Goal: Book appointment/travel/reservation

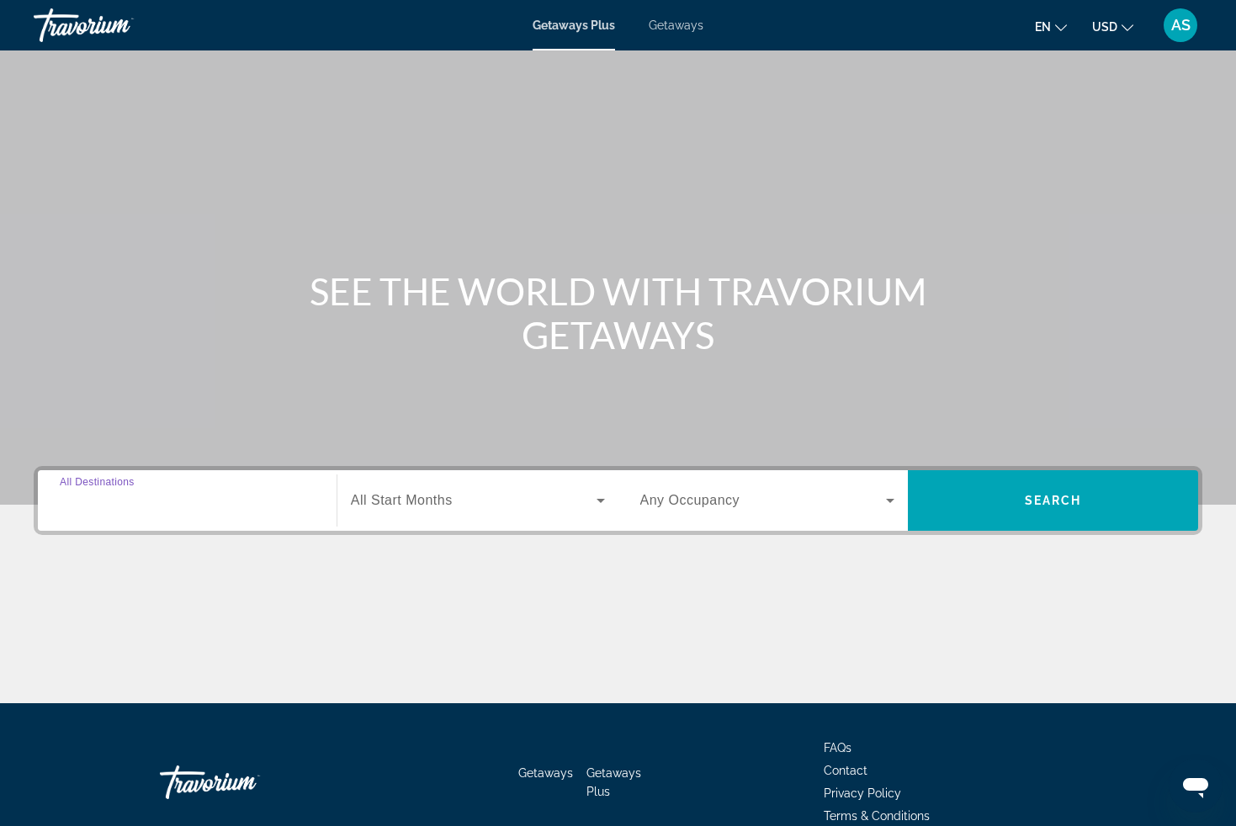
click at [276, 501] on input "Destination All Destinations" at bounding box center [187, 501] width 255 height 20
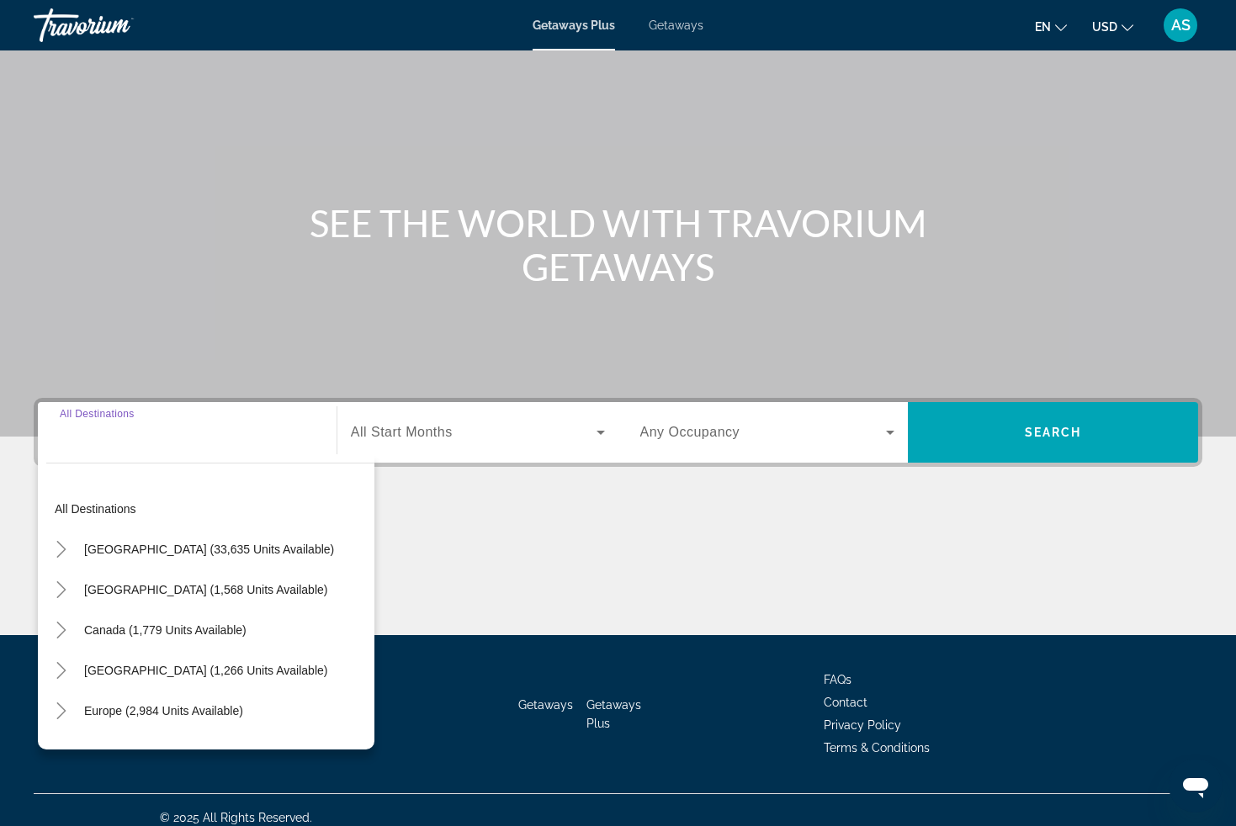
scroll to position [83, 0]
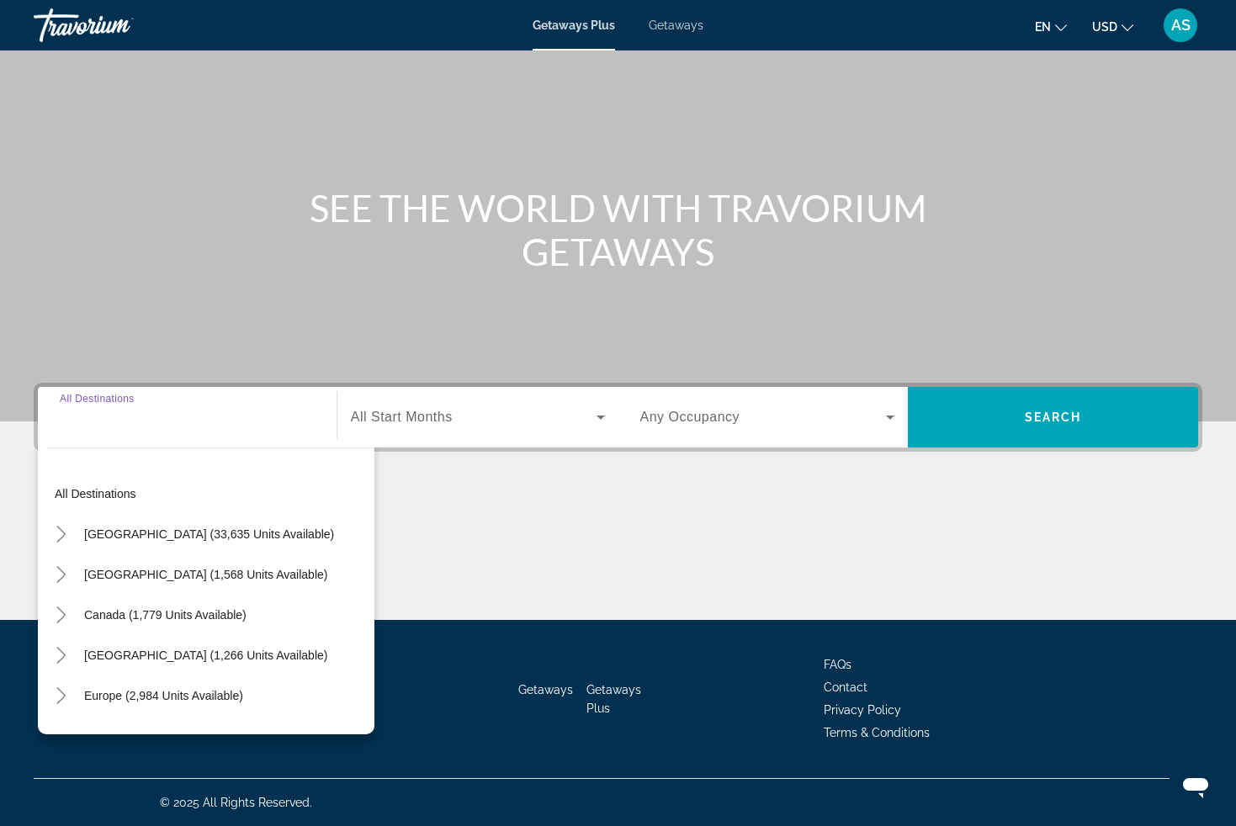
click at [432, 513] on div "Main content" at bounding box center [618, 557] width 1169 height 126
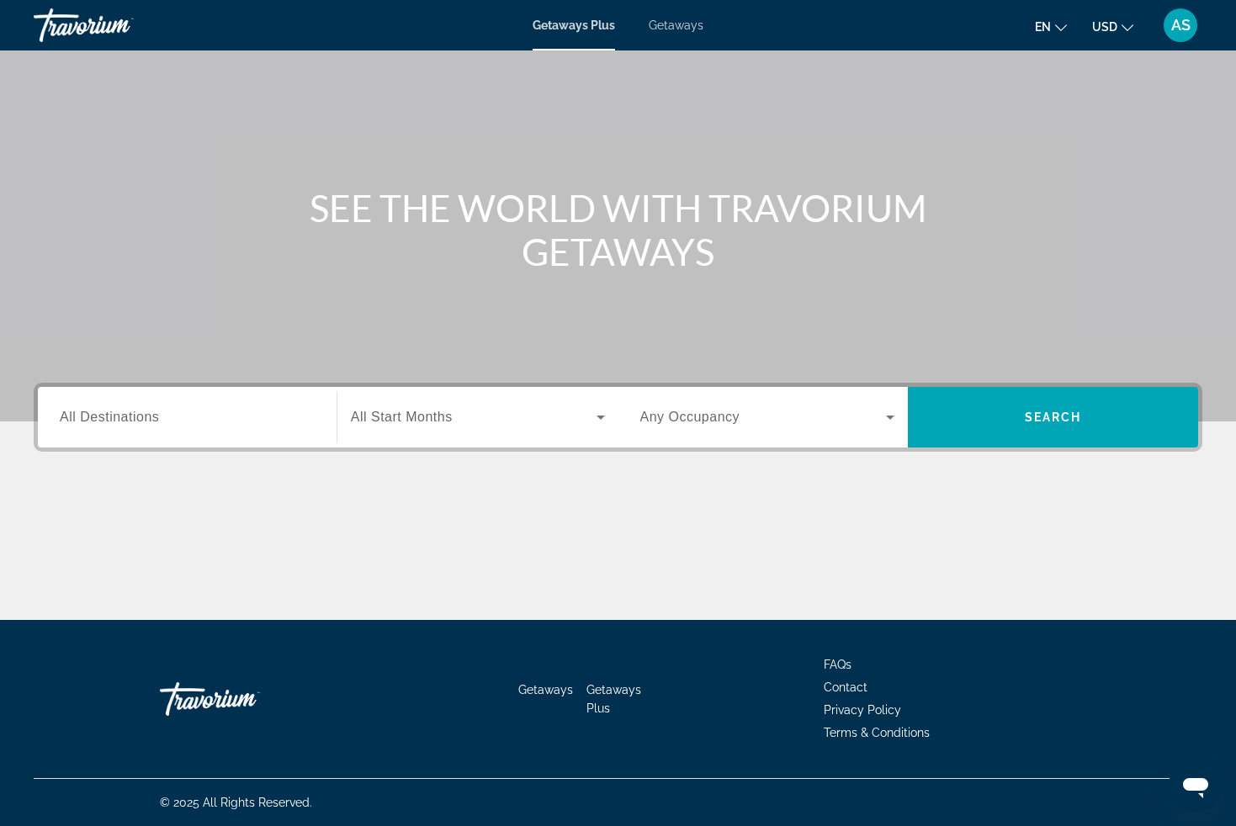
click at [273, 443] on div "Destination All Destinations" at bounding box center [187, 417] width 282 height 61
click at [275, 424] on input "Destination All Destinations" at bounding box center [187, 418] width 255 height 20
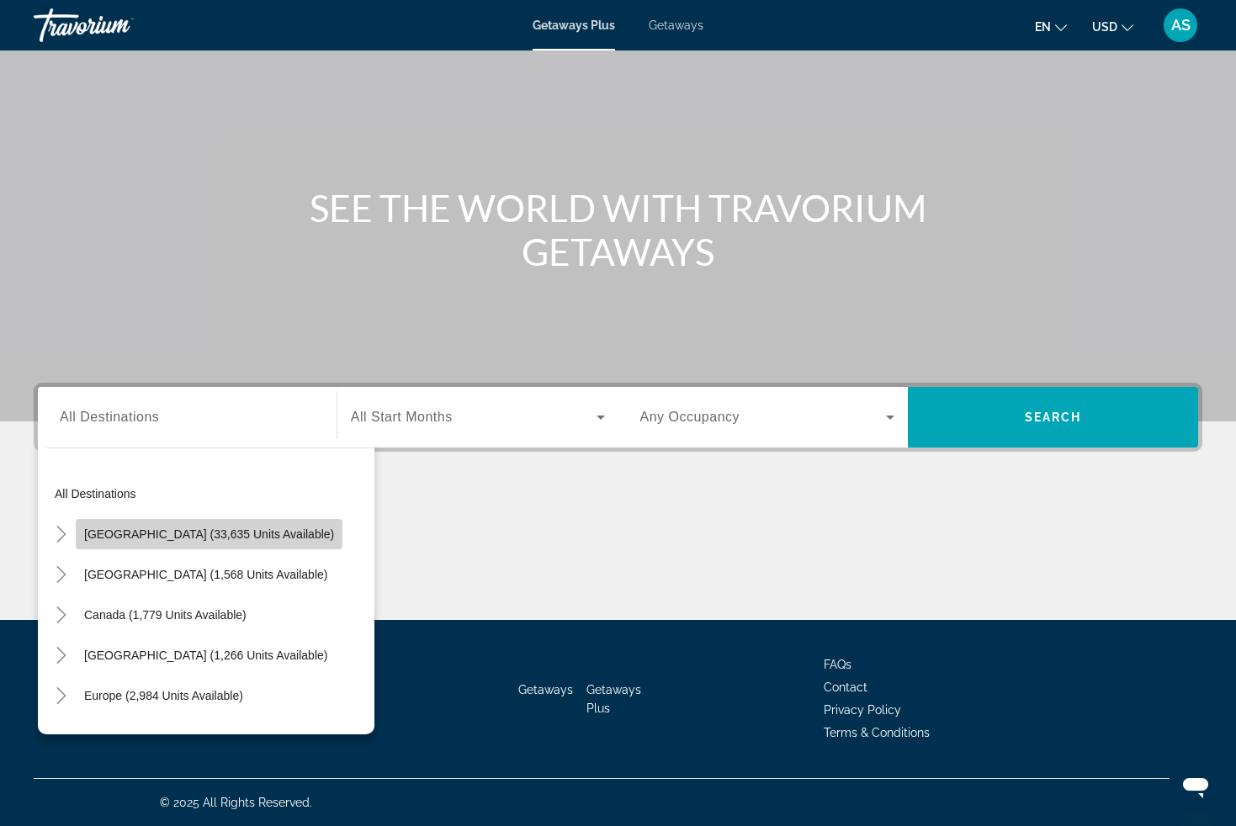
click at [223, 526] on span "Search widget" at bounding box center [209, 534] width 267 height 40
type input "**********"
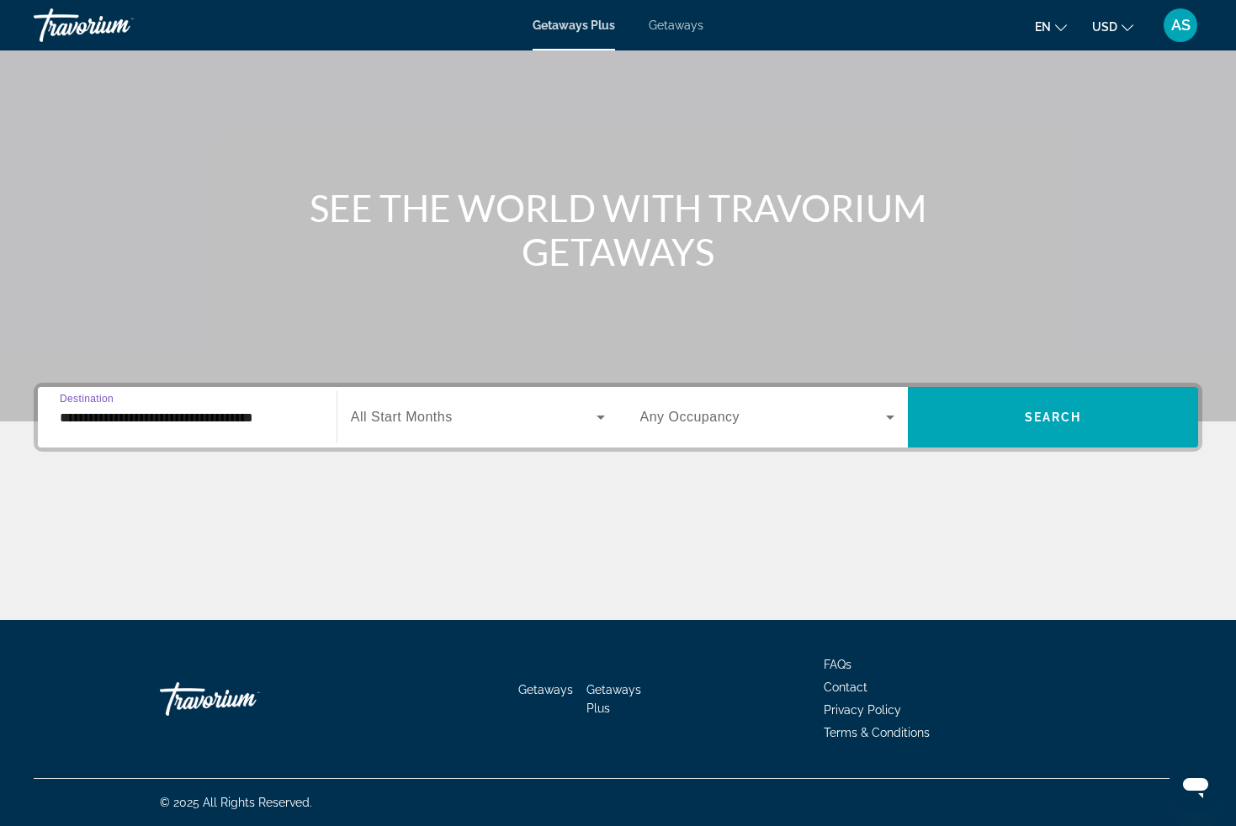
click at [603, 413] on icon "Search widget" at bounding box center [601, 417] width 20 height 20
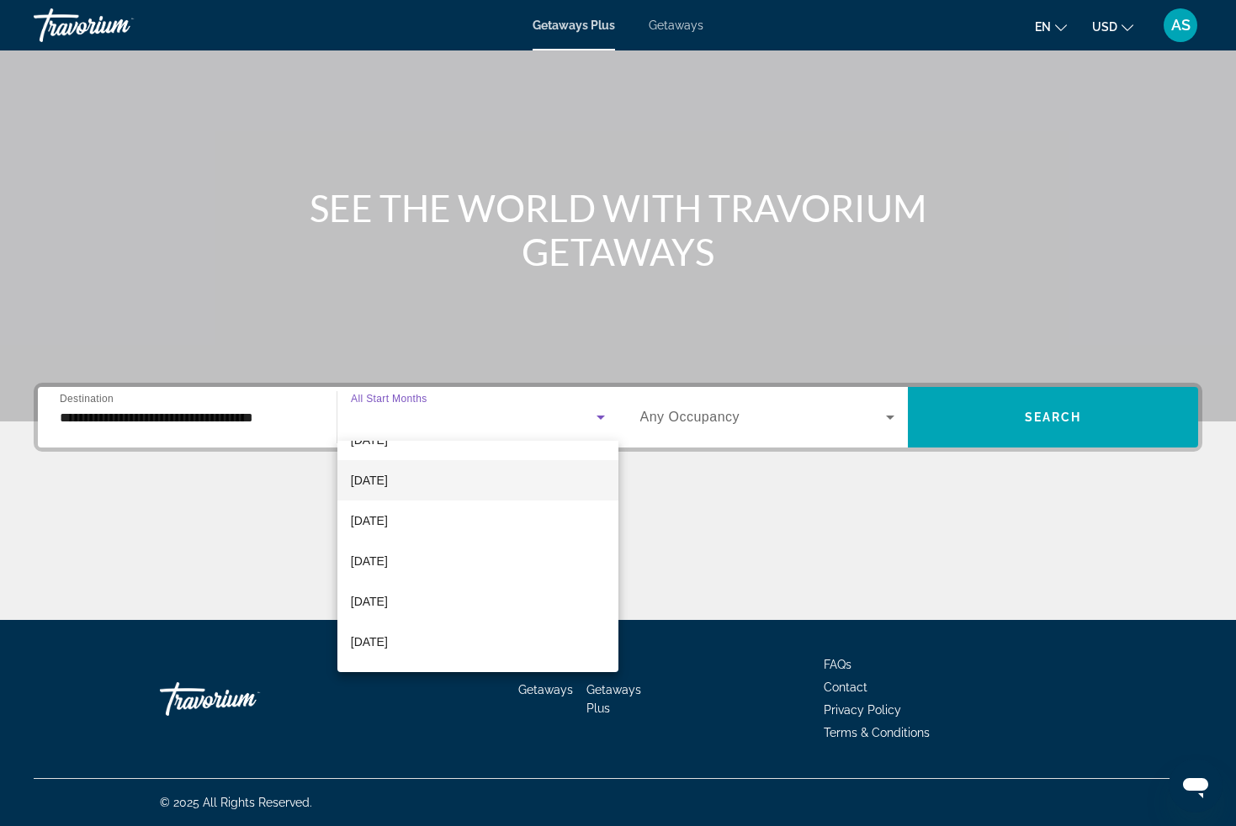
scroll to position [265, 0]
click at [436, 475] on mat-option "[DATE]" at bounding box center [477, 485] width 281 height 40
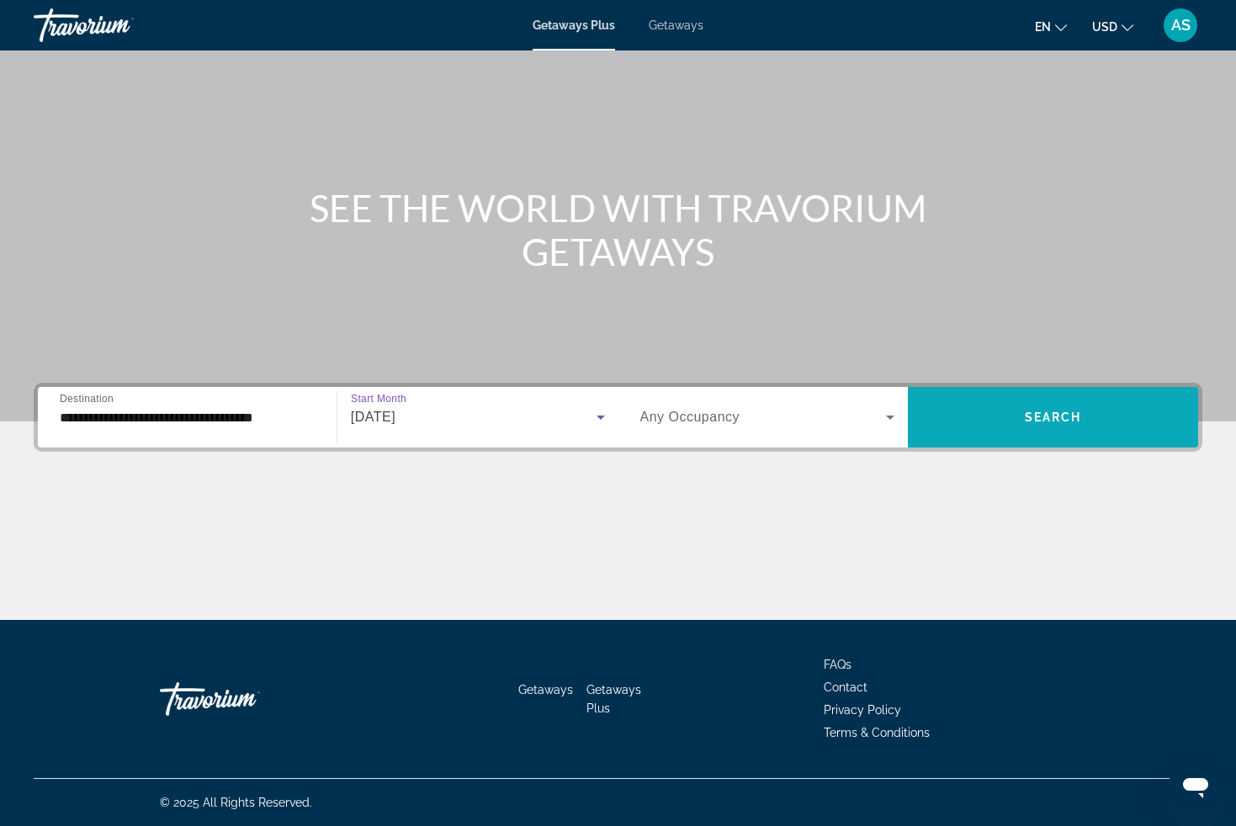
click at [962, 416] on span "Search widget" at bounding box center [1053, 417] width 290 height 40
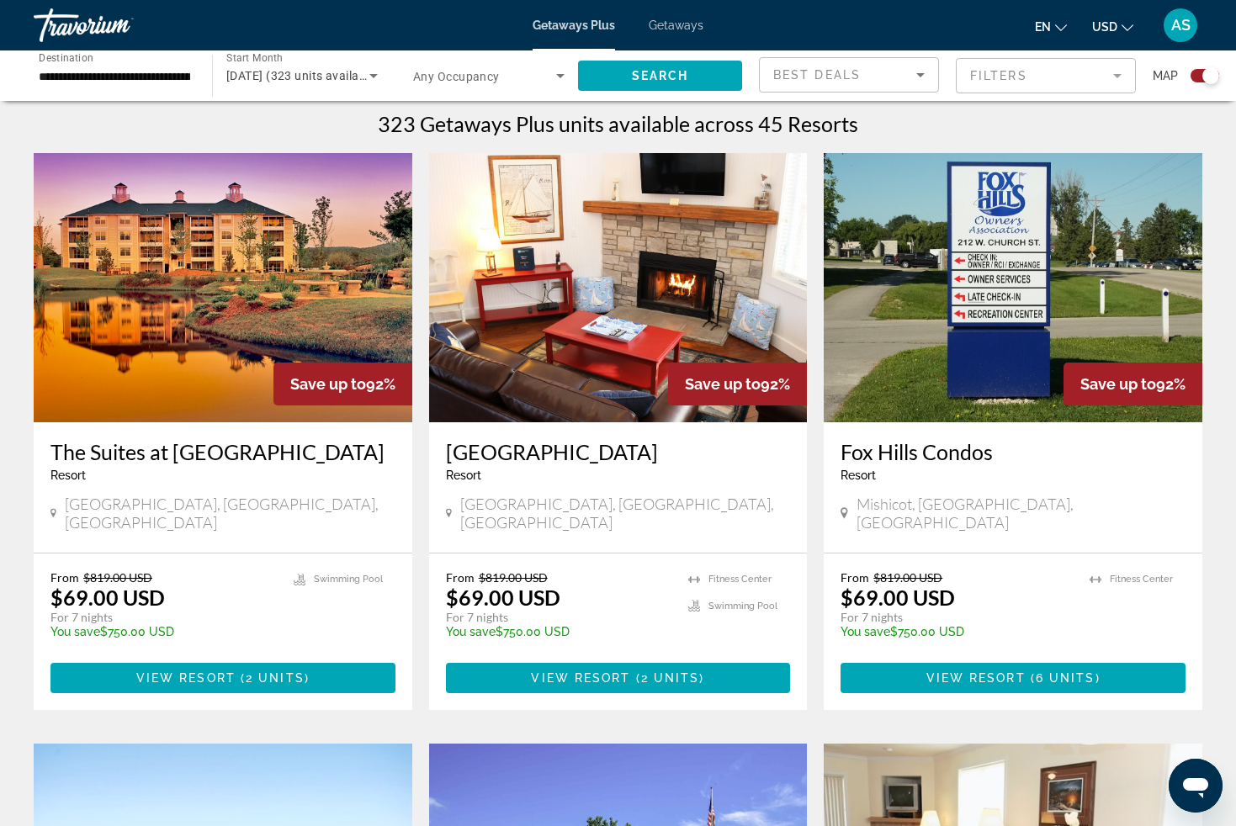
scroll to position [529, 0]
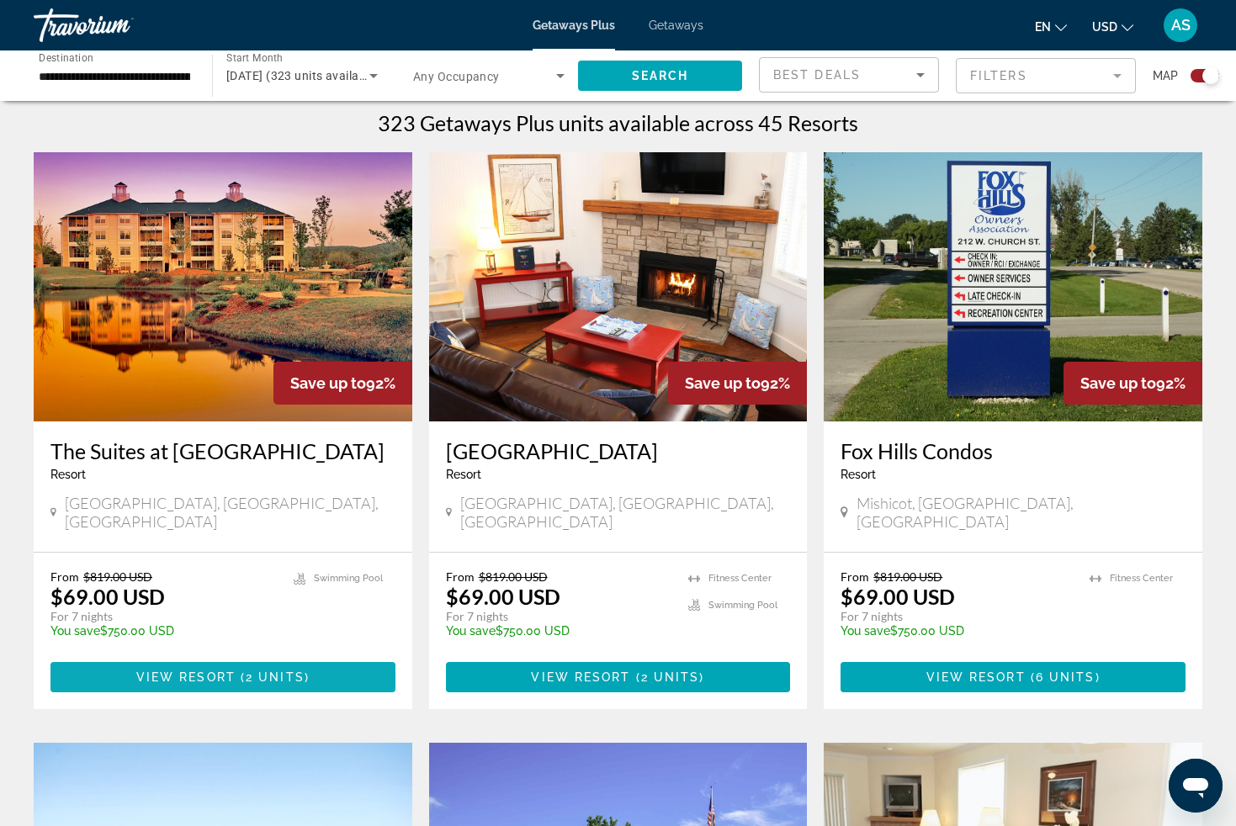
click at [227, 670] on span "View Resort" at bounding box center [185, 676] width 99 height 13
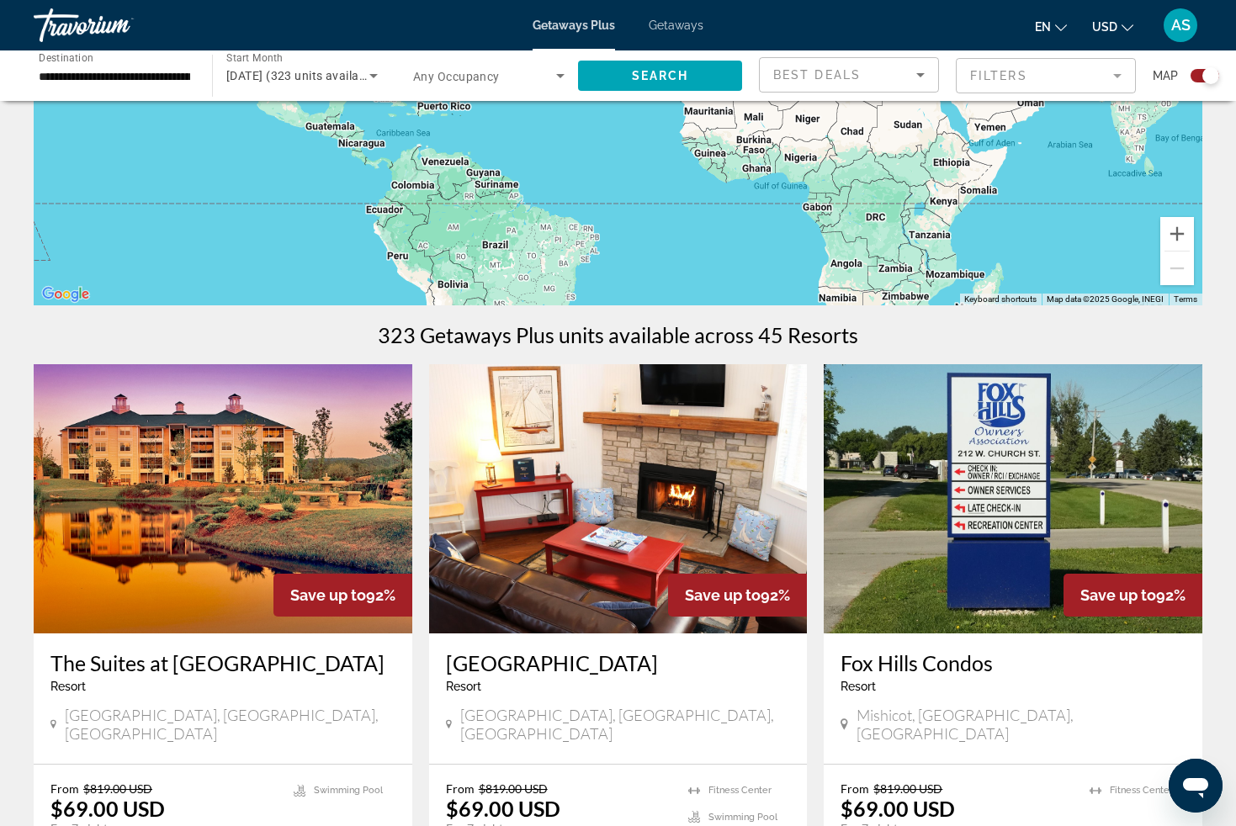
scroll to position [385, 0]
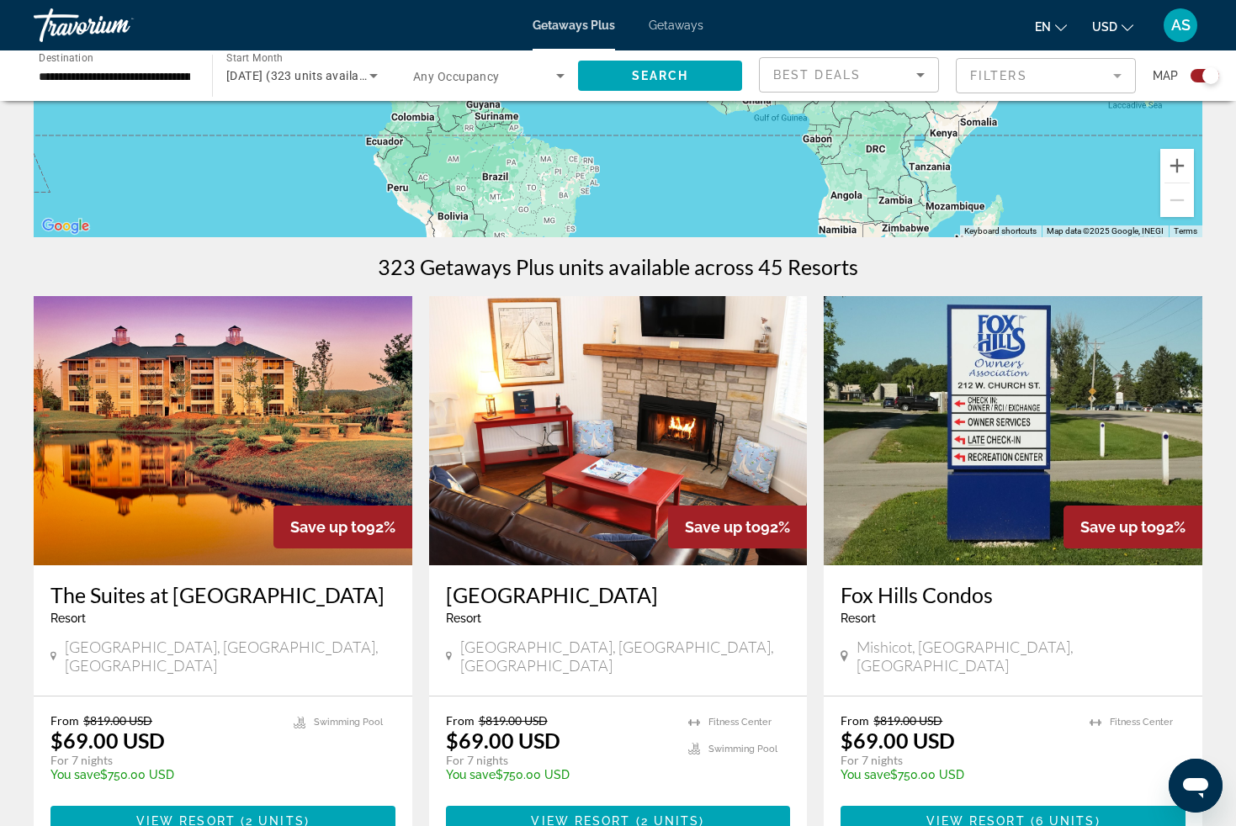
click at [579, 453] on img "Main content" at bounding box center [618, 430] width 379 height 269
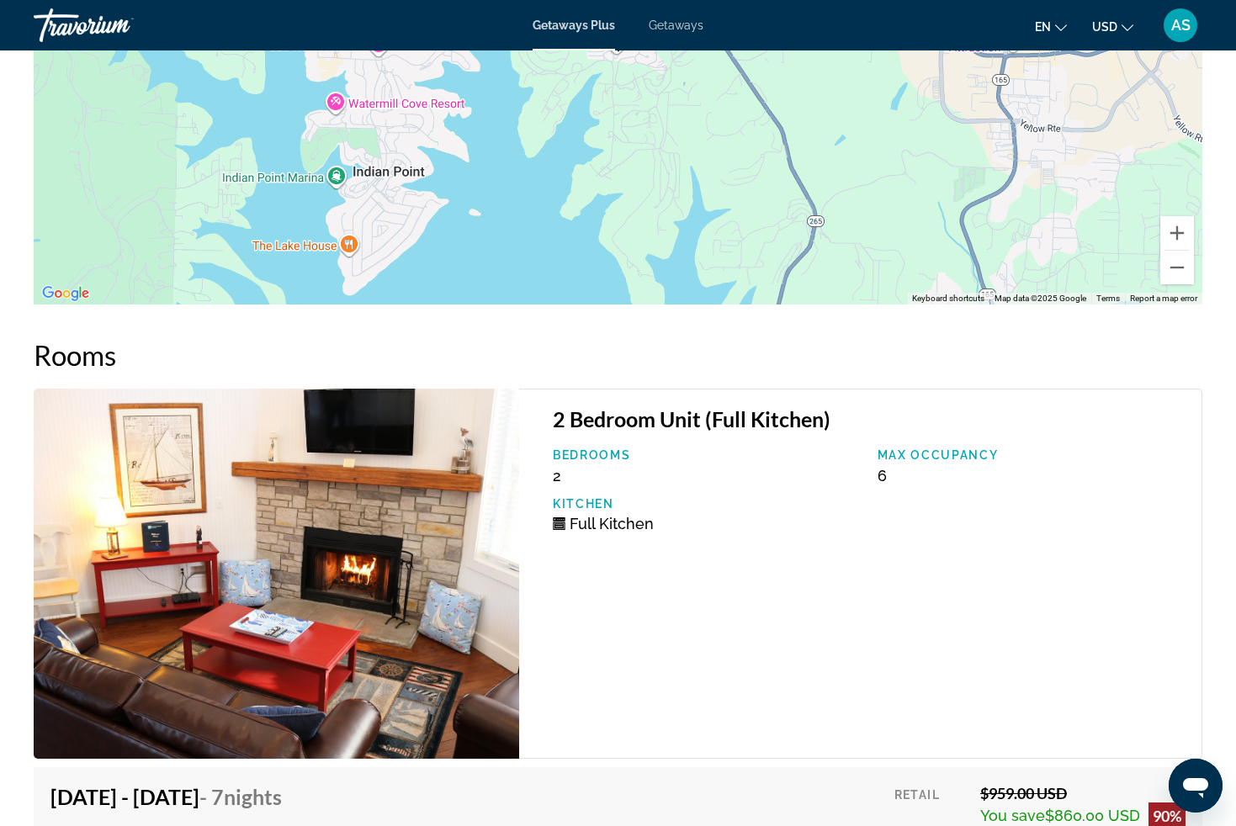
scroll to position [2503, 0]
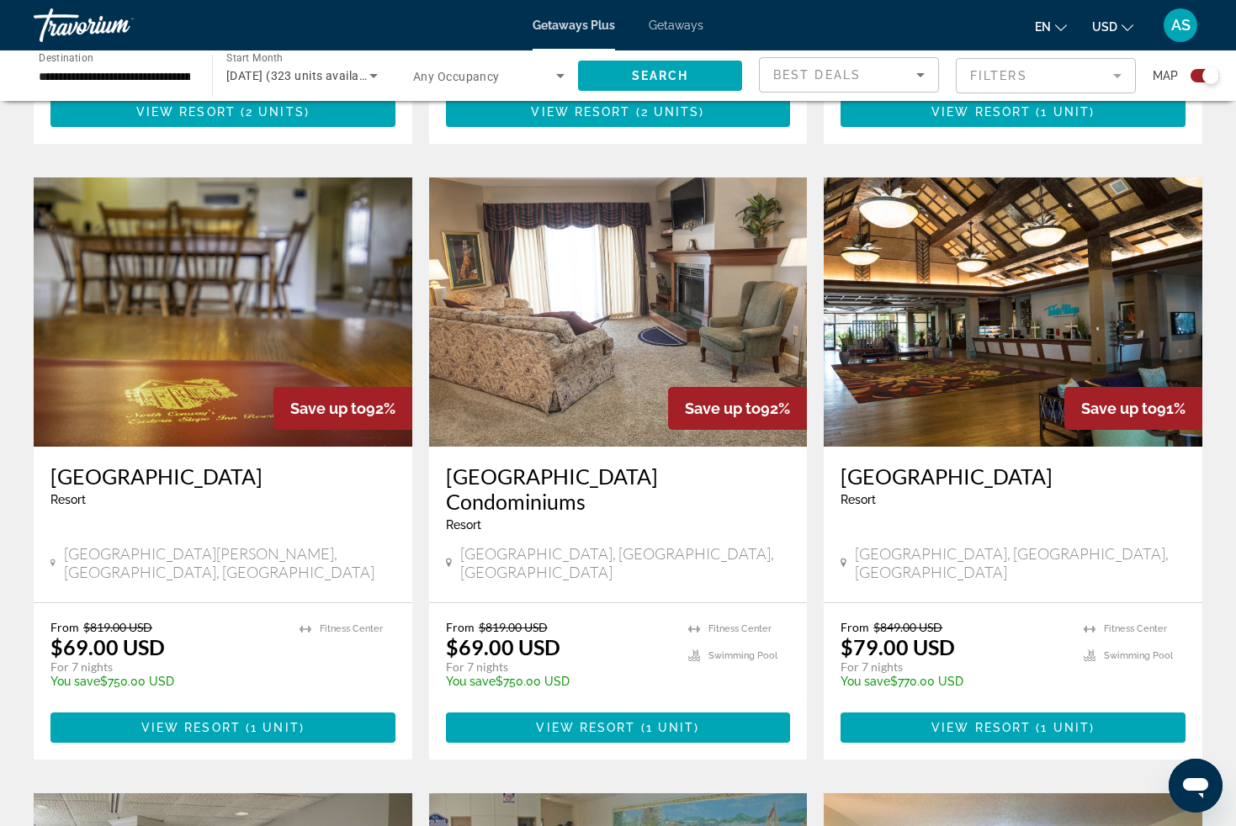
scroll to position [1763, 0]
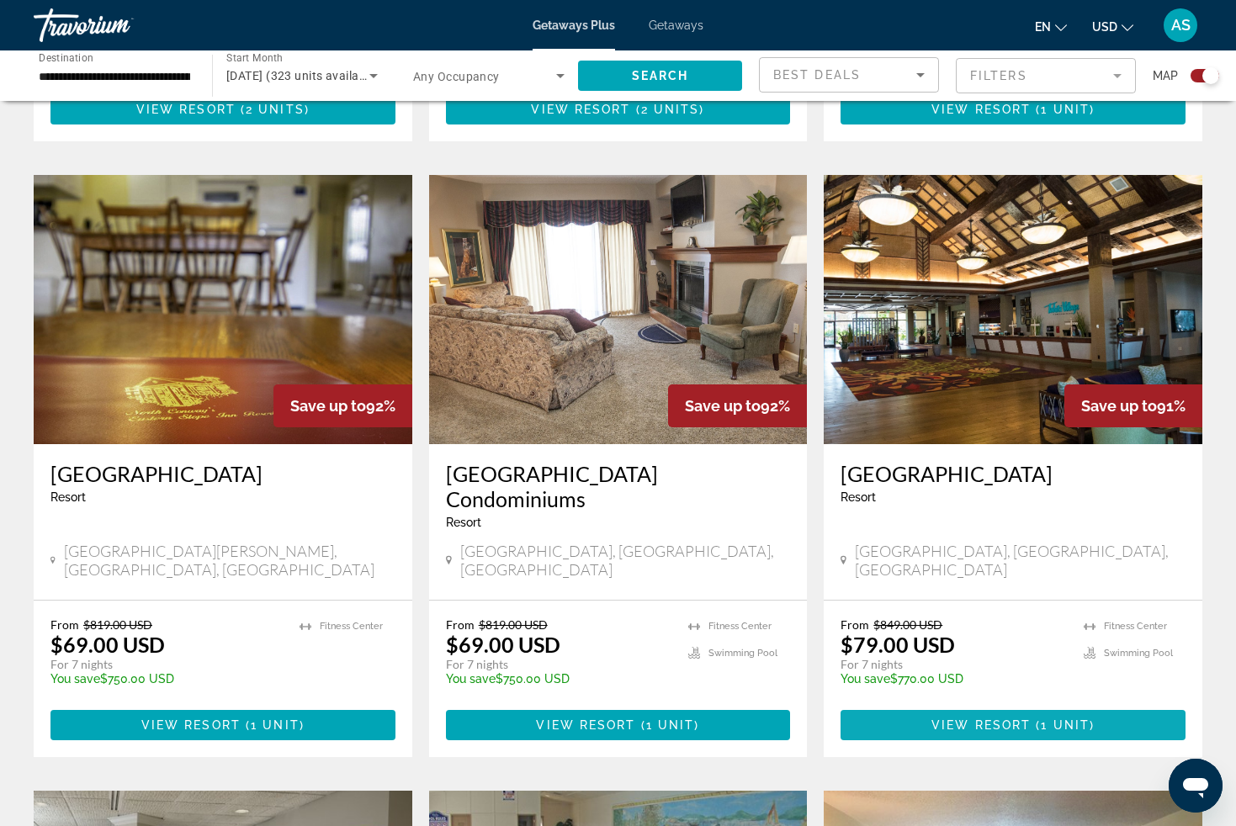
click at [946, 718] on span "View Resort" at bounding box center [980, 724] width 99 height 13
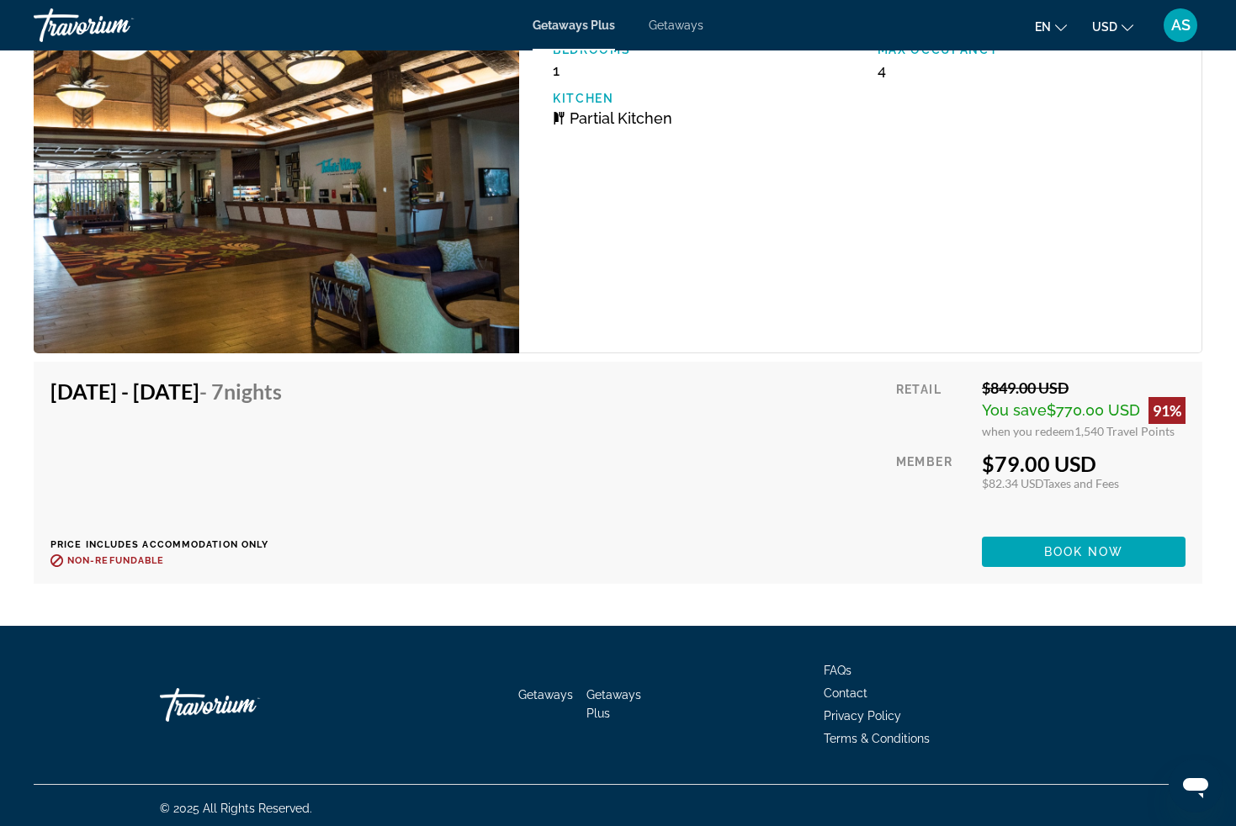
scroll to position [3004, 0]
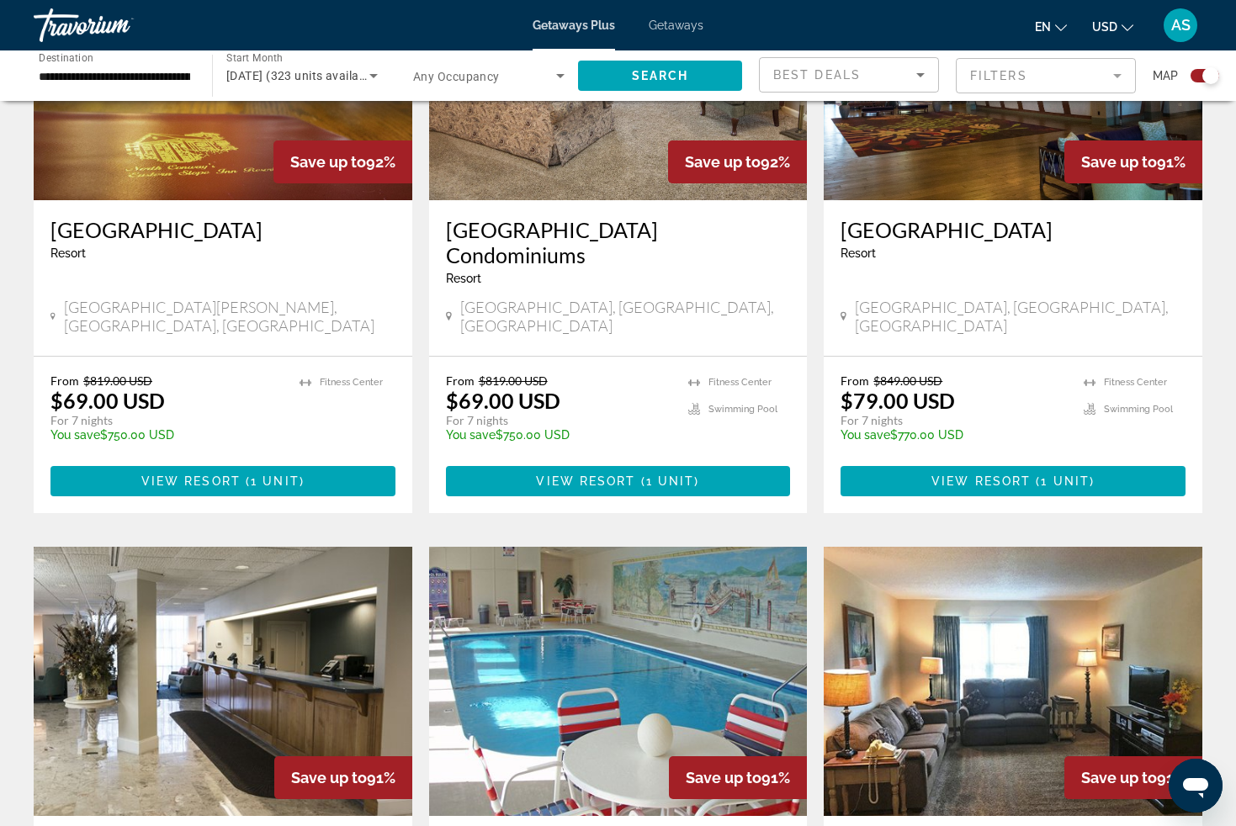
scroll to position [2223, 0]
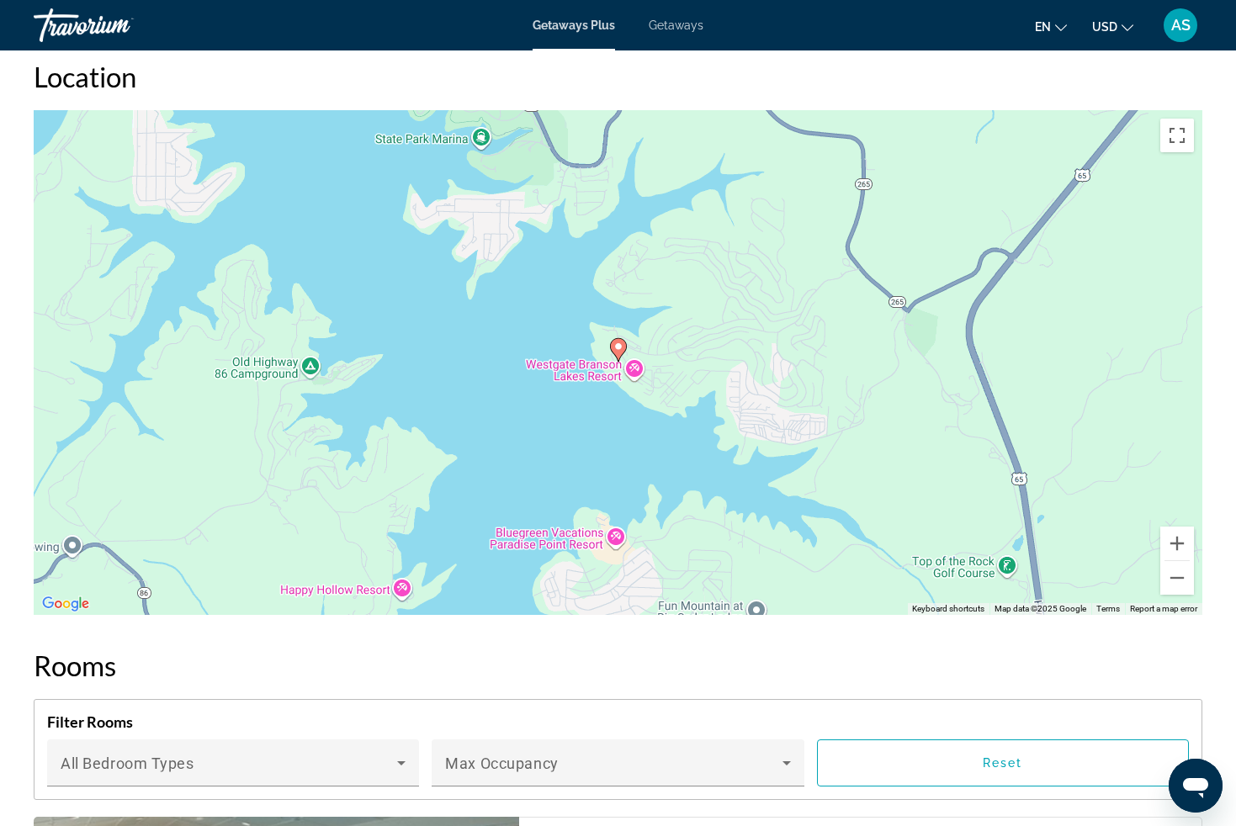
scroll to position [2161, 0]
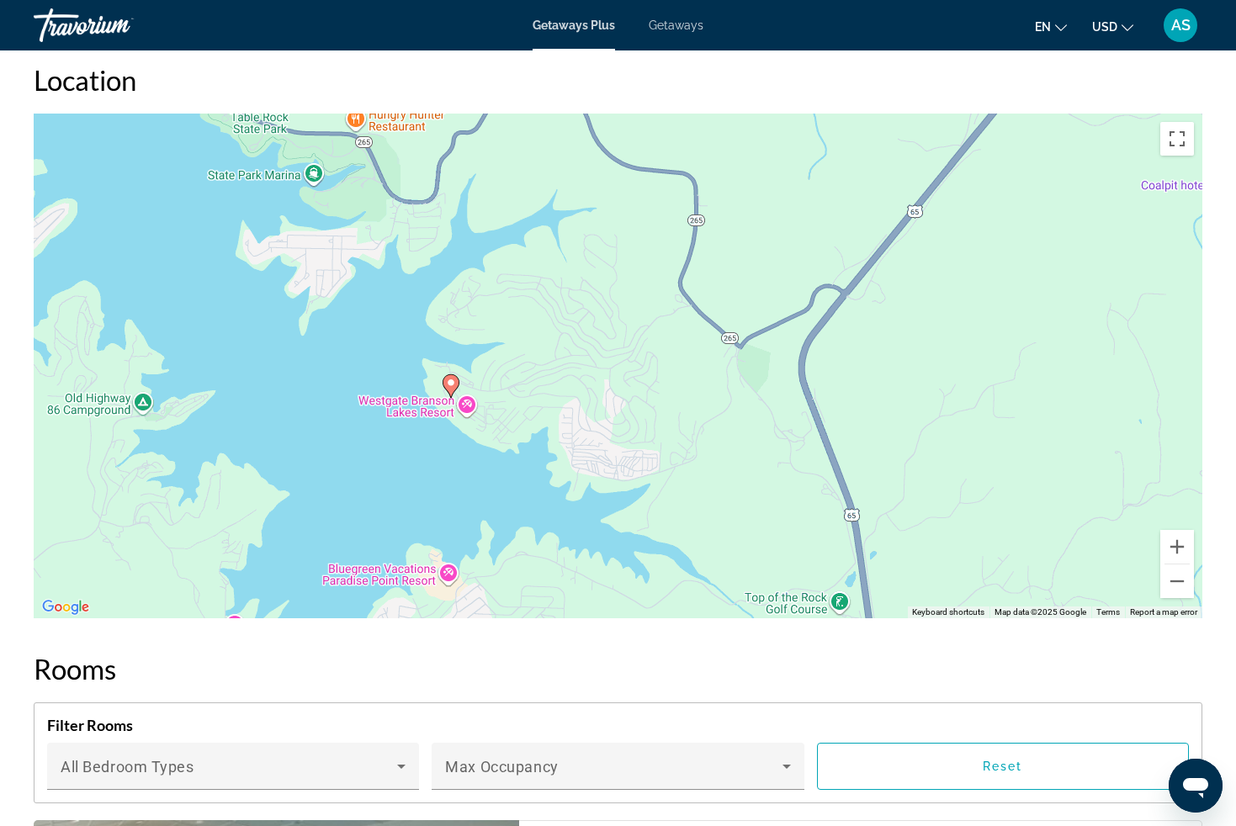
drag, startPoint x: 755, startPoint y: 359, endPoint x: 581, endPoint y: 392, distance: 177.2
click at [581, 392] on div "To activate drag with keyboard, press Alt + Enter. Once in keyboard drag state,…" at bounding box center [618, 366] width 1169 height 505
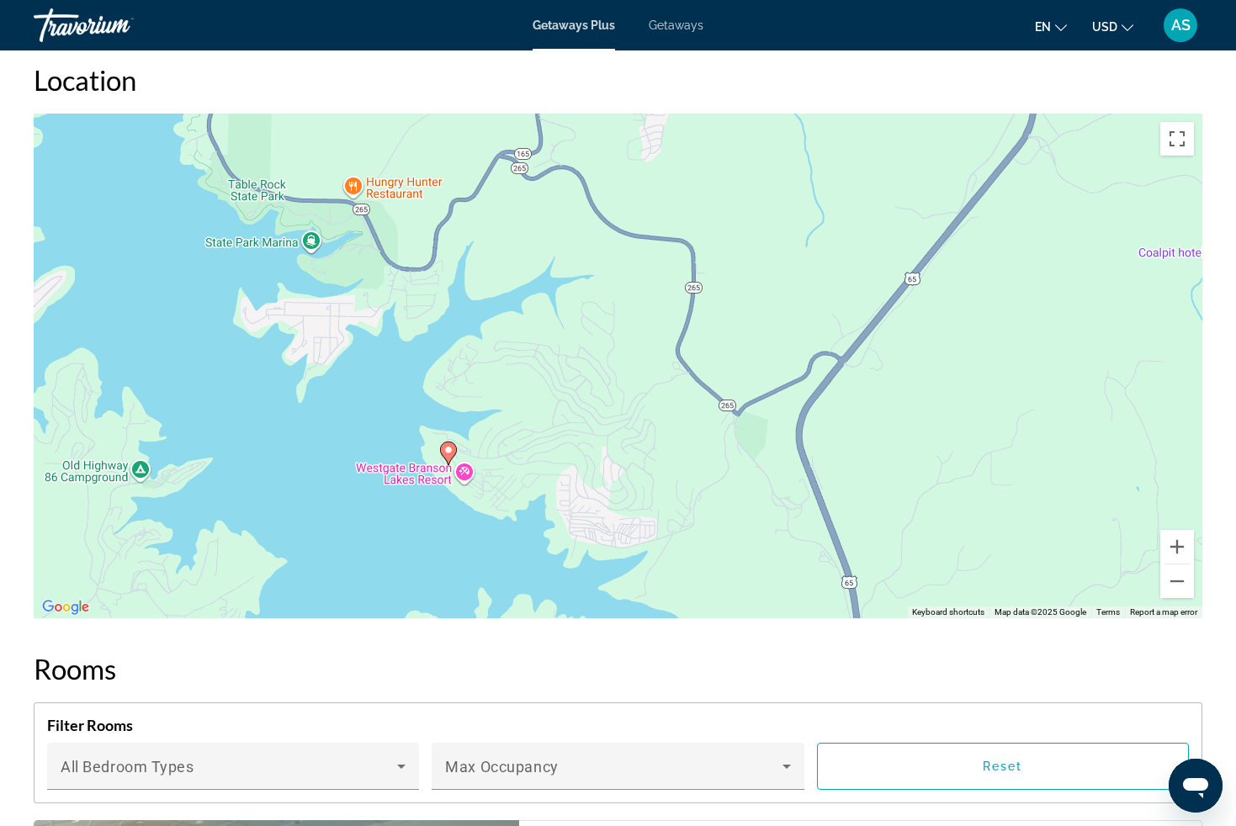
drag, startPoint x: 407, startPoint y: 285, endPoint x: 412, endPoint y: 483, distance: 197.8
click at [411, 483] on div "To activate drag with keyboard, press Alt + Enter. Once in keyboard drag state,…" at bounding box center [618, 366] width 1169 height 505
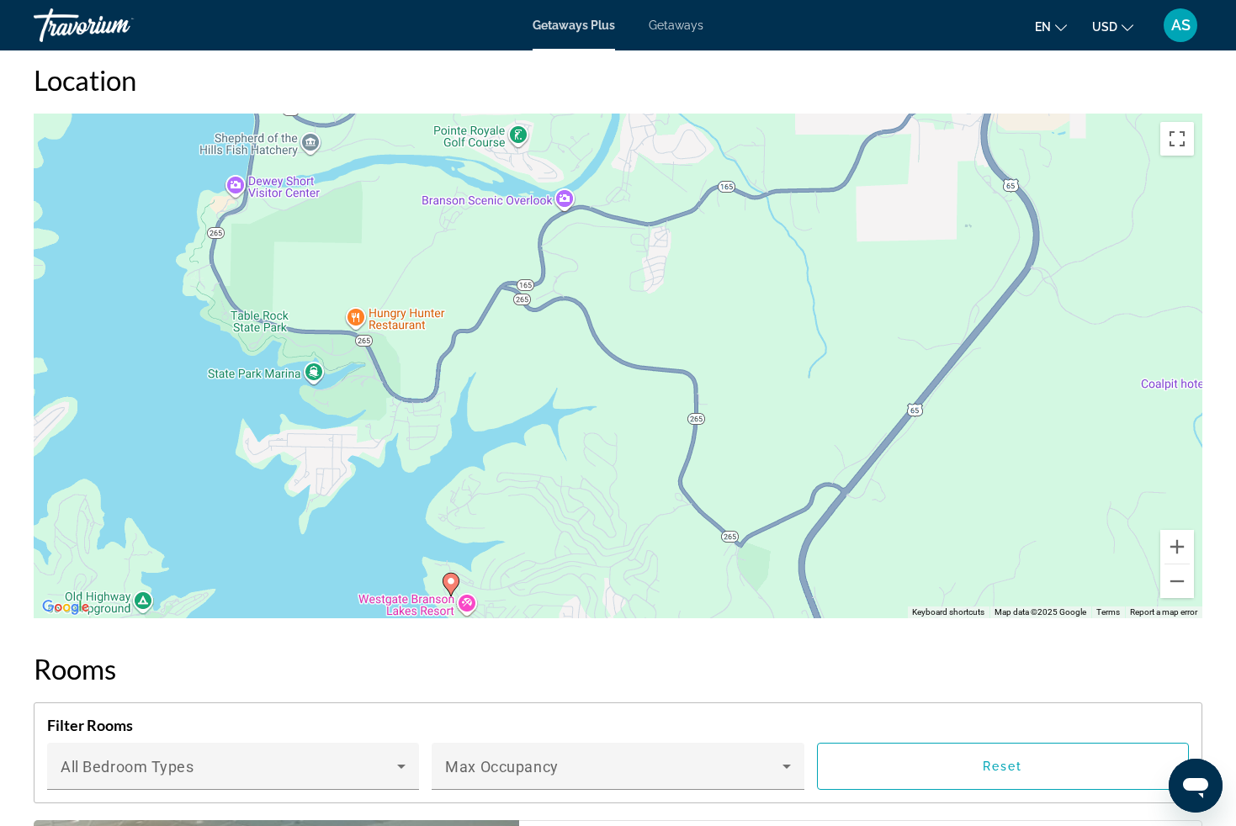
drag, startPoint x: 535, startPoint y: 342, endPoint x: 545, endPoint y: 467, distance: 124.9
click at [544, 466] on div "To activate drag with keyboard, press Alt + Enter. Once in keyboard drag state,…" at bounding box center [618, 366] width 1169 height 505
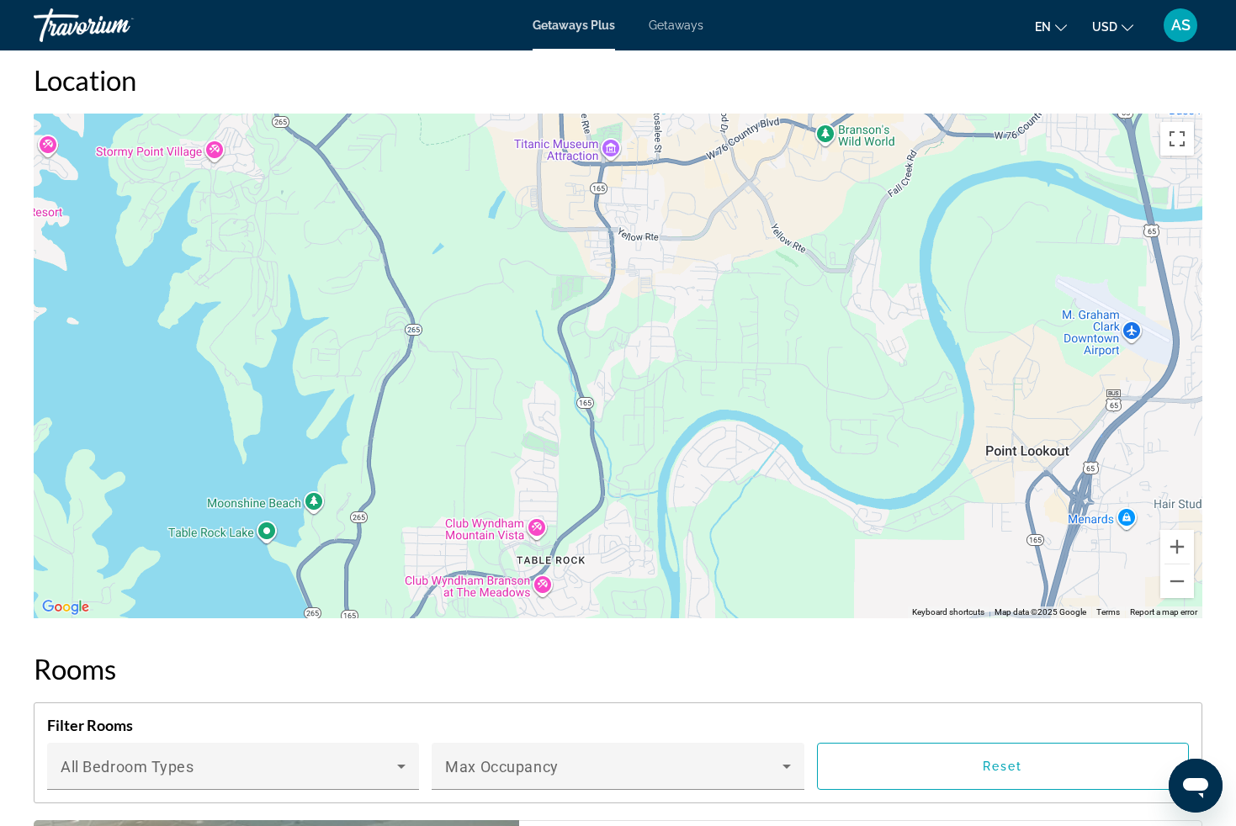
drag, startPoint x: 676, startPoint y: 497, endPoint x: 692, endPoint y: 448, distance: 51.3
click at [681, 523] on div "To activate drag with keyboard, press Alt + Enter. Once in keyboard drag state,…" at bounding box center [618, 366] width 1169 height 505
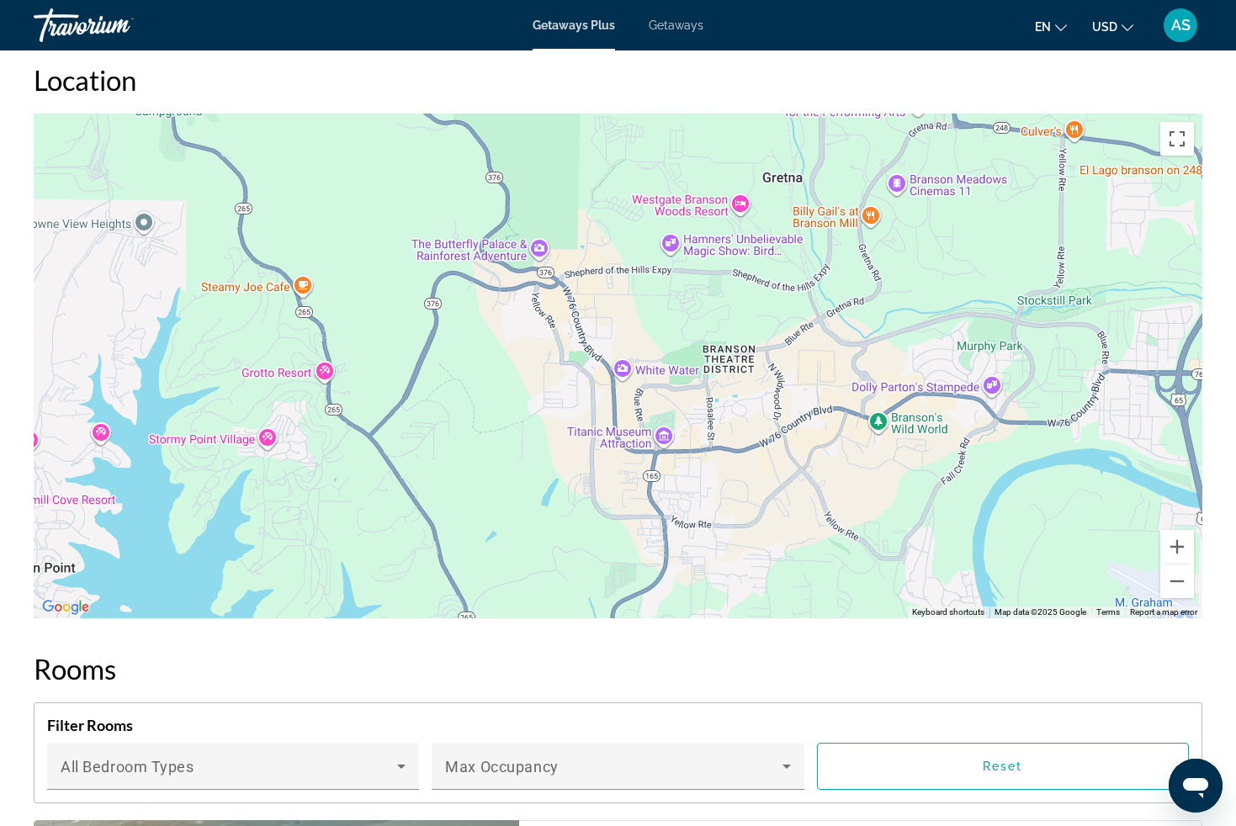
drag, startPoint x: 731, startPoint y: 335, endPoint x: 738, endPoint y: 539, distance: 204.5
click at [739, 537] on div "To activate drag with keyboard, press Alt + Enter. Once in keyboard drag state,…" at bounding box center [618, 366] width 1169 height 505
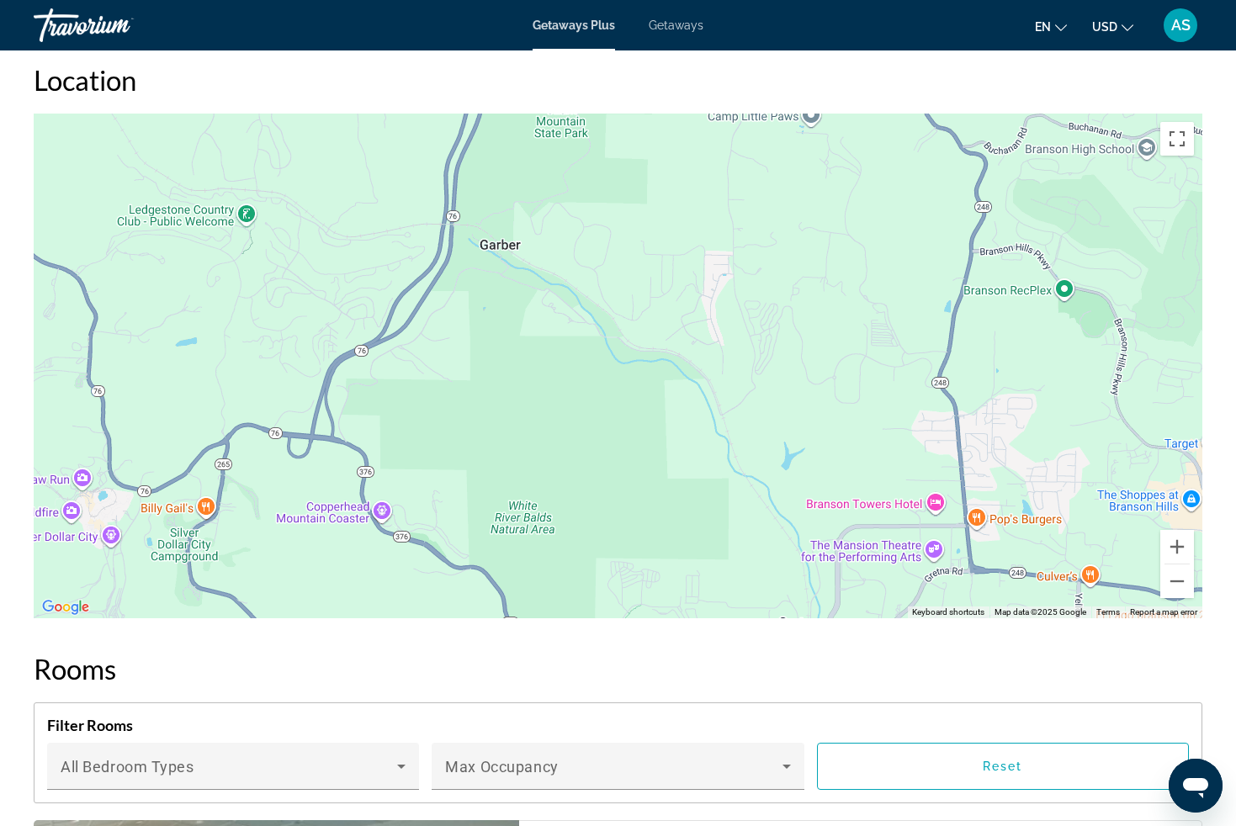
drag, startPoint x: 753, startPoint y: 342, endPoint x: 808, endPoint y: 543, distance: 207.6
click at [808, 543] on div "To activate drag with keyboard, press Alt + Enter. Once in keyboard drag state,…" at bounding box center [618, 366] width 1169 height 505
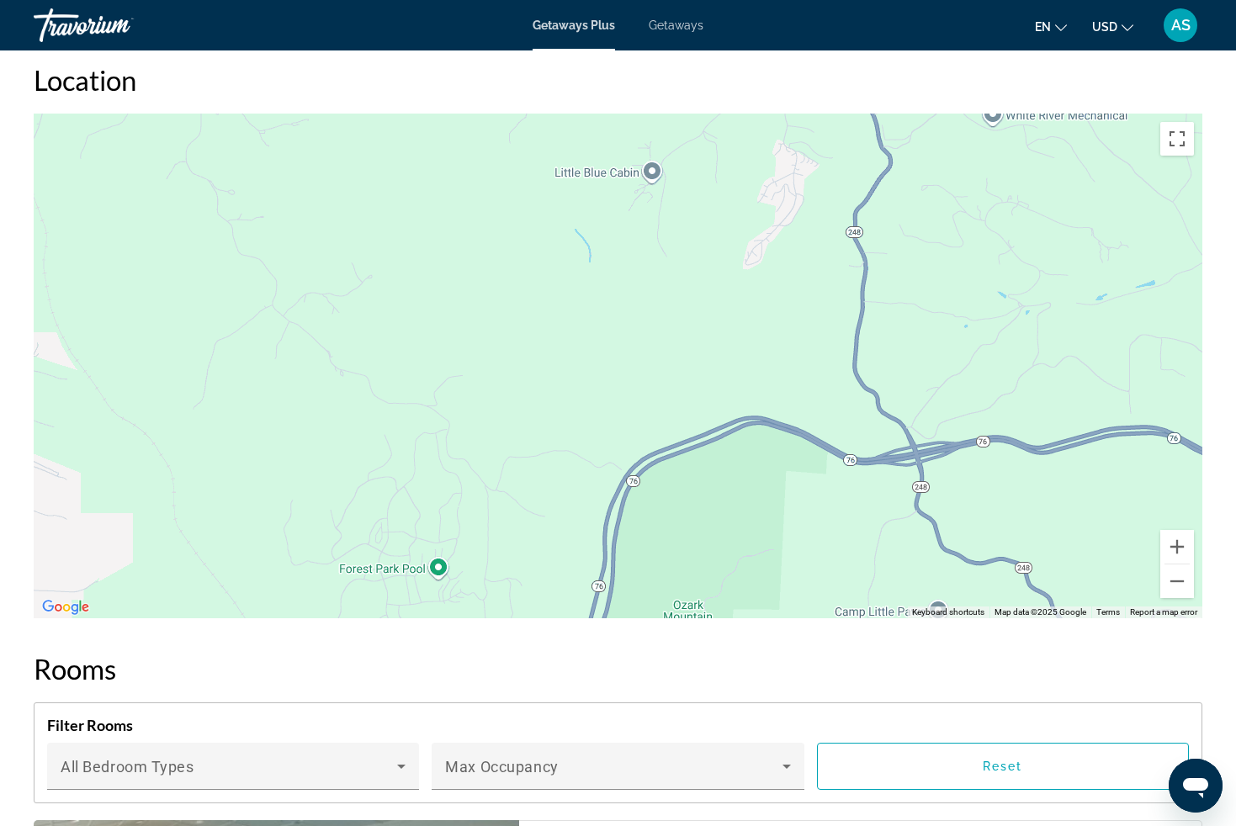
drag, startPoint x: 798, startPoint y: 416, endPoint x: 802, endPoint y: 471, distance: 54.8
click at [810, 580] on div "To activate drag with keyboard, press Alt + Enter. Once in keyboard drag state,…" at bounding box center [618, 366] width 1169 height 505
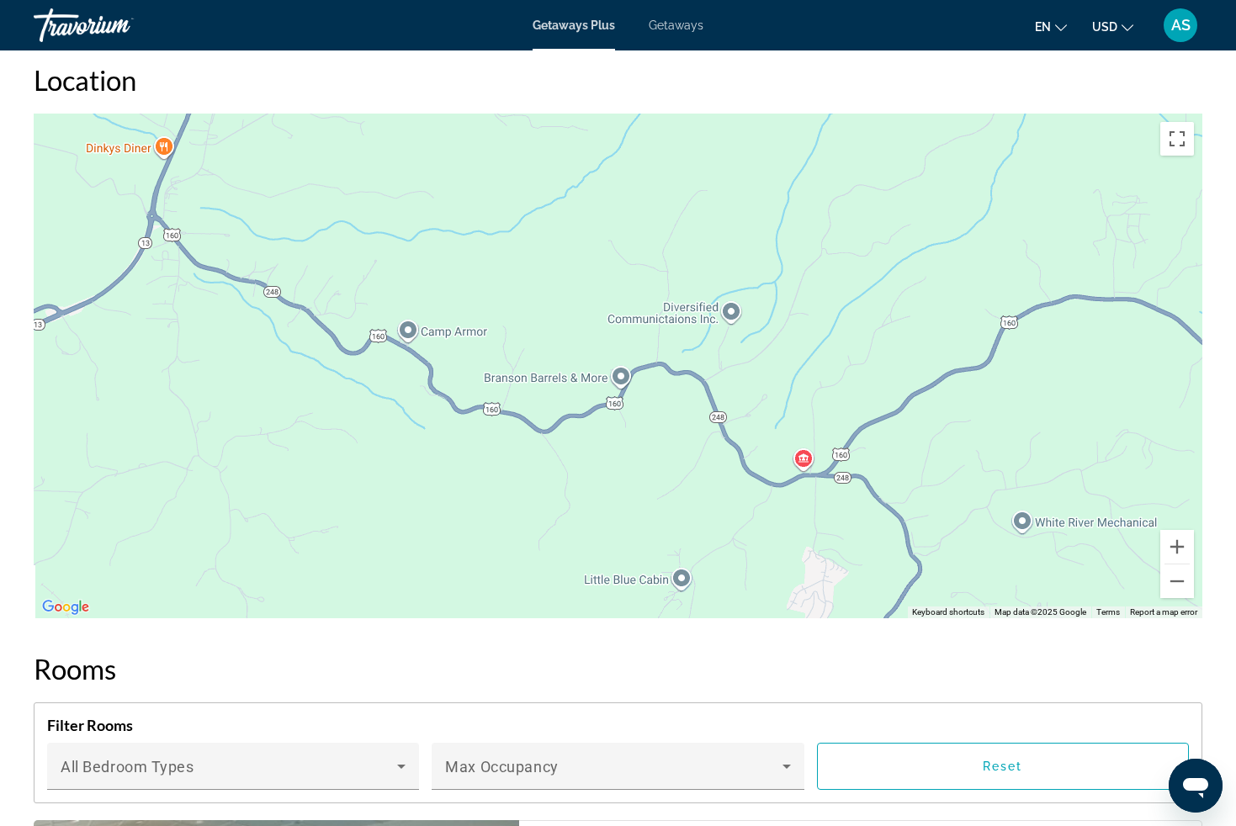
drag, startPoint x: 800, startPoint y: 443, endPoint x: 814, endPoint y: 566, distance: 123.7
click at [814, 566] on div "To activate drag with keyboard, press Alt + Enter. Once in keyboard drag state,…" at bounding box center [618, 366] width 1169 height 505
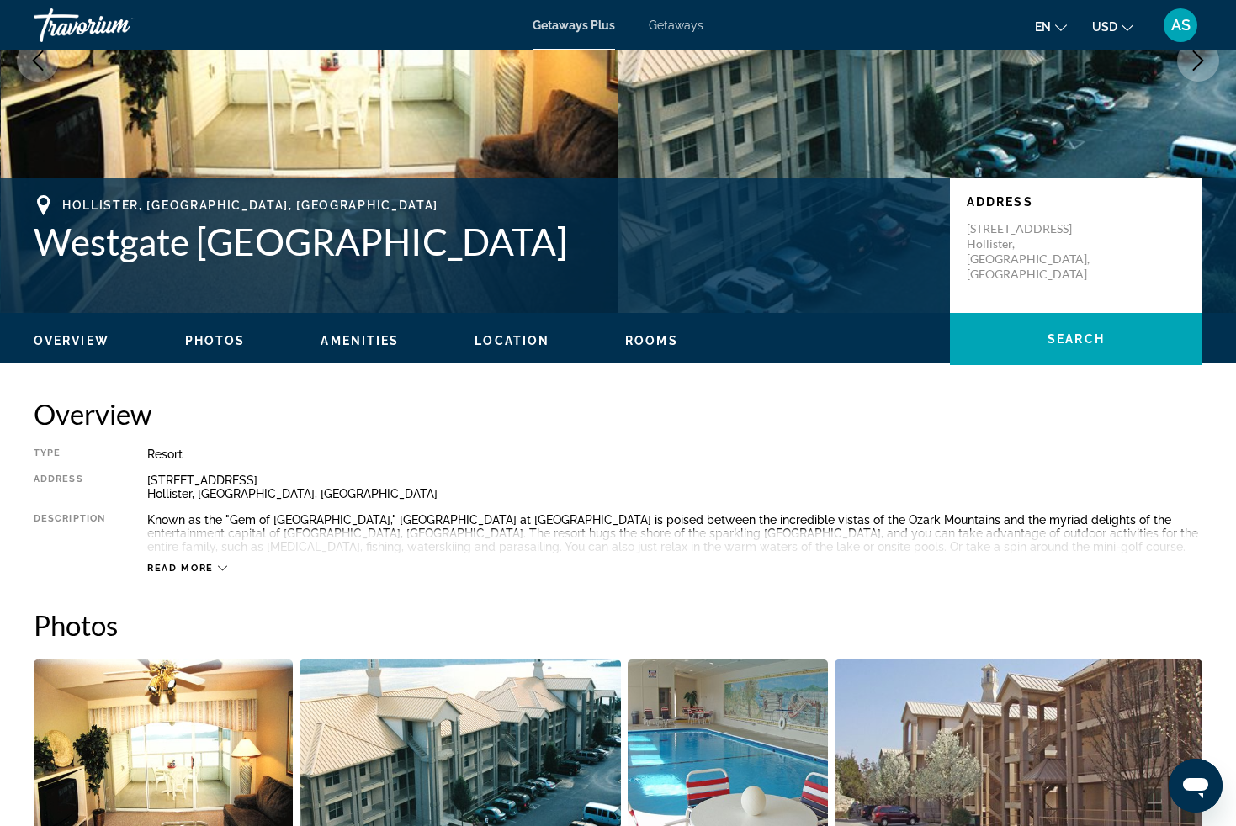
scroll to position [265, 0]
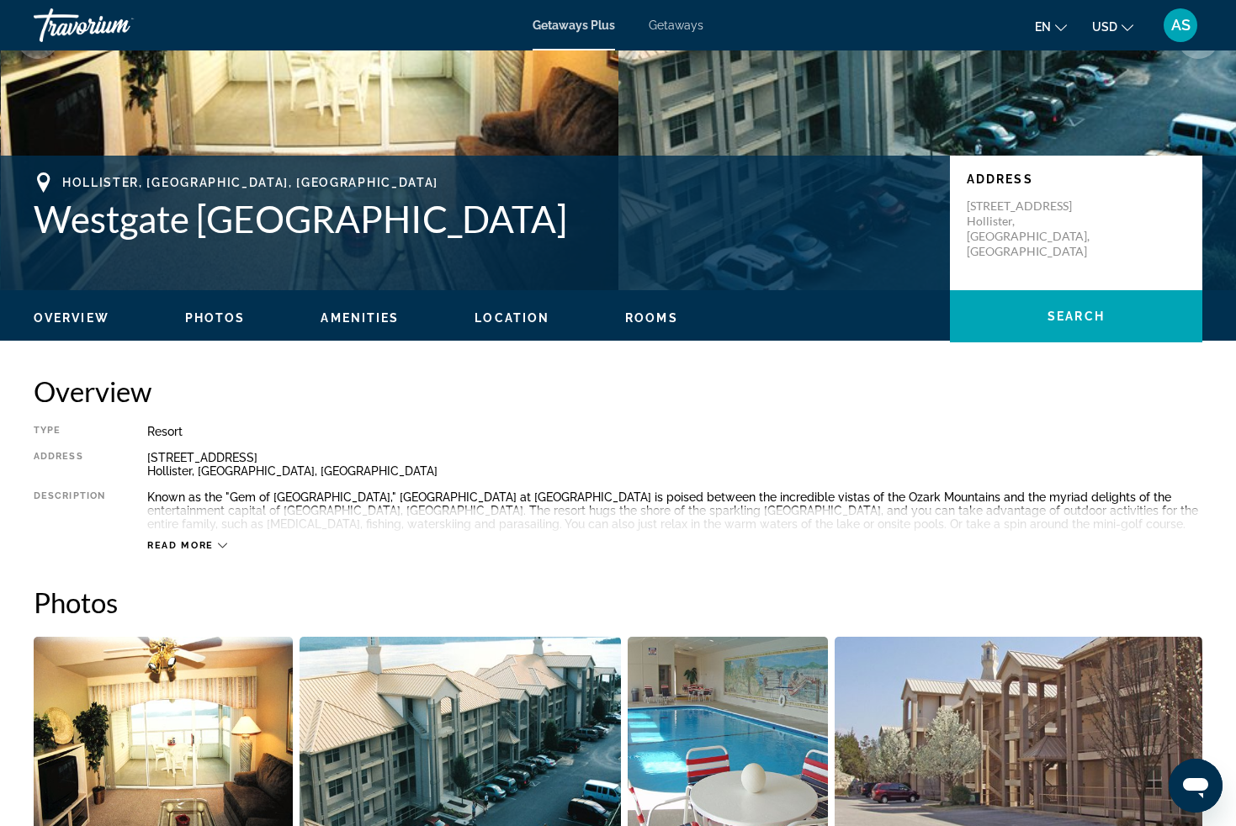
click at [344, 511] on div "Read more" at bounding box center [674, 529] width 1055 height 46
click at [360, 501] on div "Known as the "Gem of [GEOGRAPHIC_DATA]," [GEOGRAPHIC_DATA] at [GEOGRAPHIC_DATA]…" at bounding box center [674, 510] width 1055 height 40
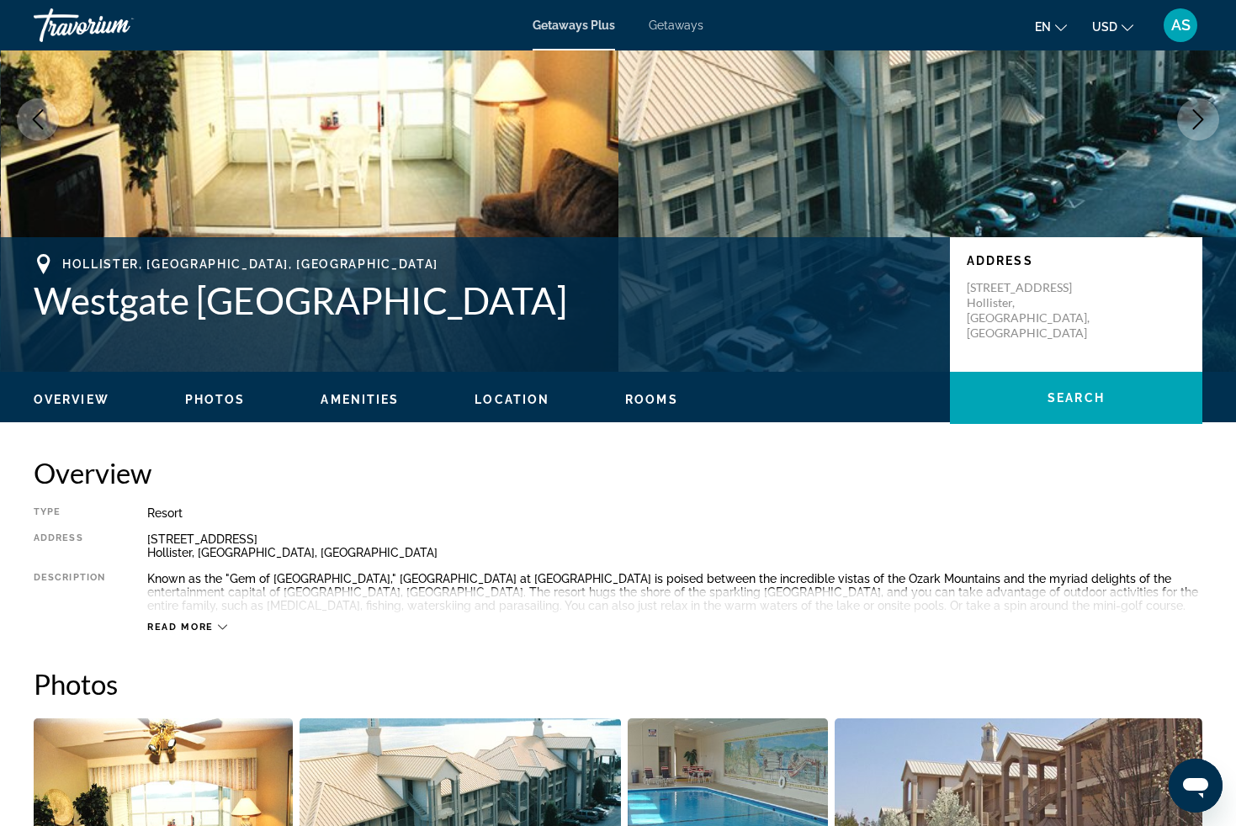
scroll to position [47, 0]
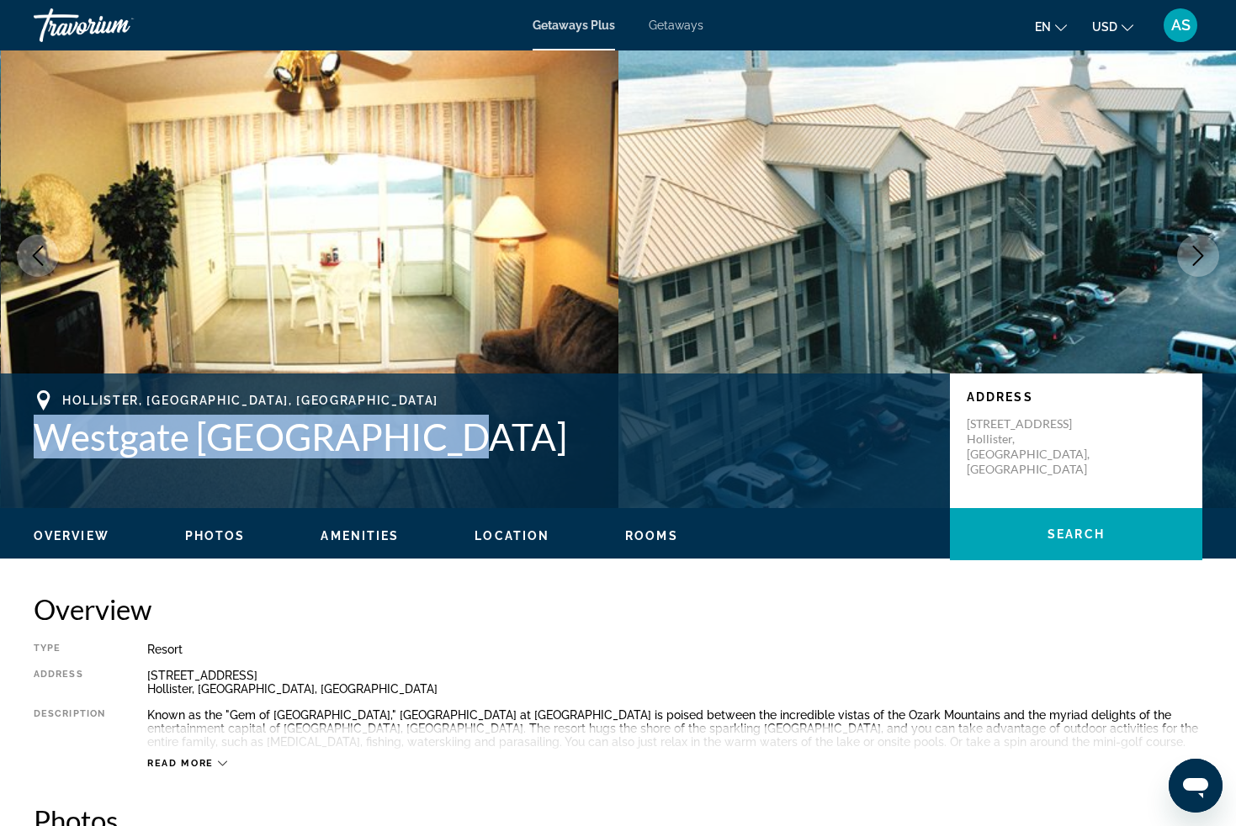
drag, startPoint x: 437, startPoint y: 441, endPoint x: 10, endPoint y: 413, distance: 428.3
click at [15, 416] on div "[GEOGRAPHIC_DATA] [GEOGRAPHIC_DATA] Address [STREET_ADDRESS]" at bounding box center [618, 440] width 1236 height 101
copy h1 "Westgate [GEOGRAPHIC_DATA]"
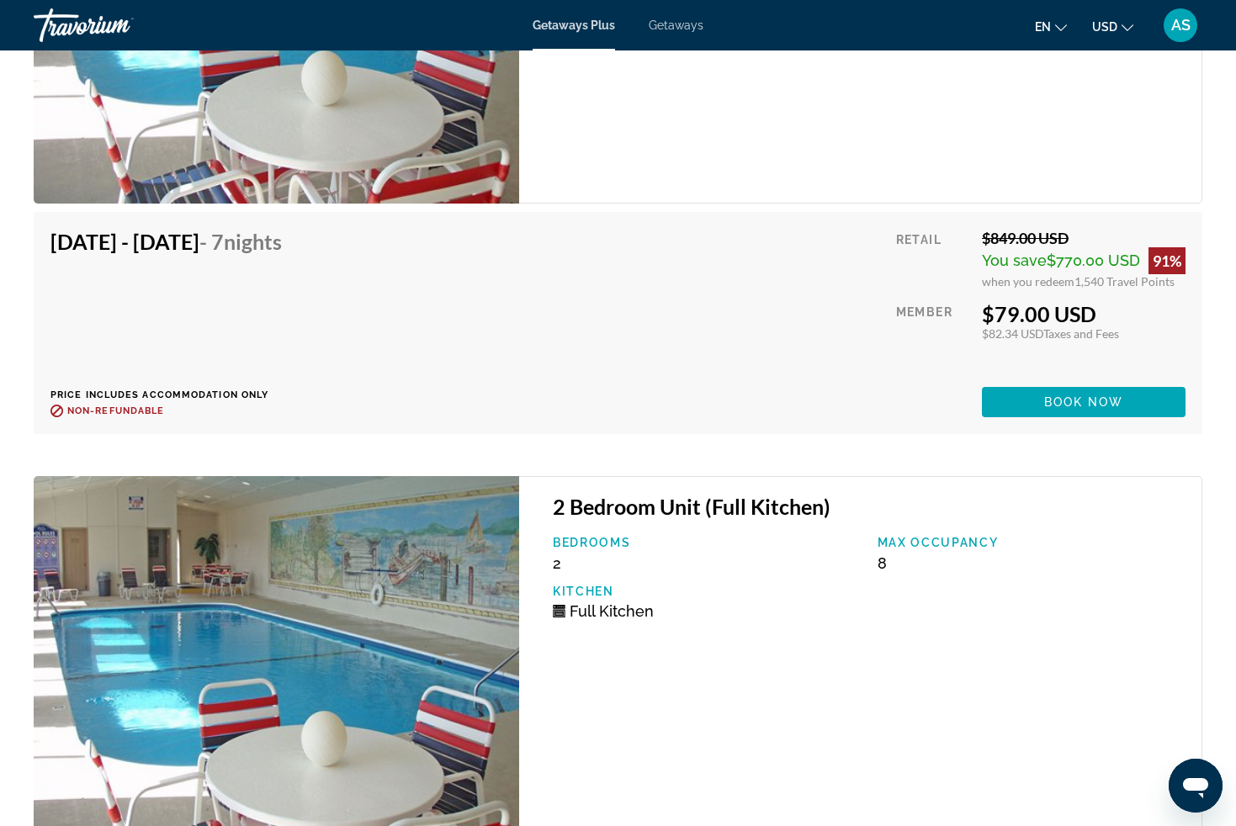
scroll to position [3366, 0]
